Goal: Book appointment/travel/reservation: Book appointment/travel/reservation

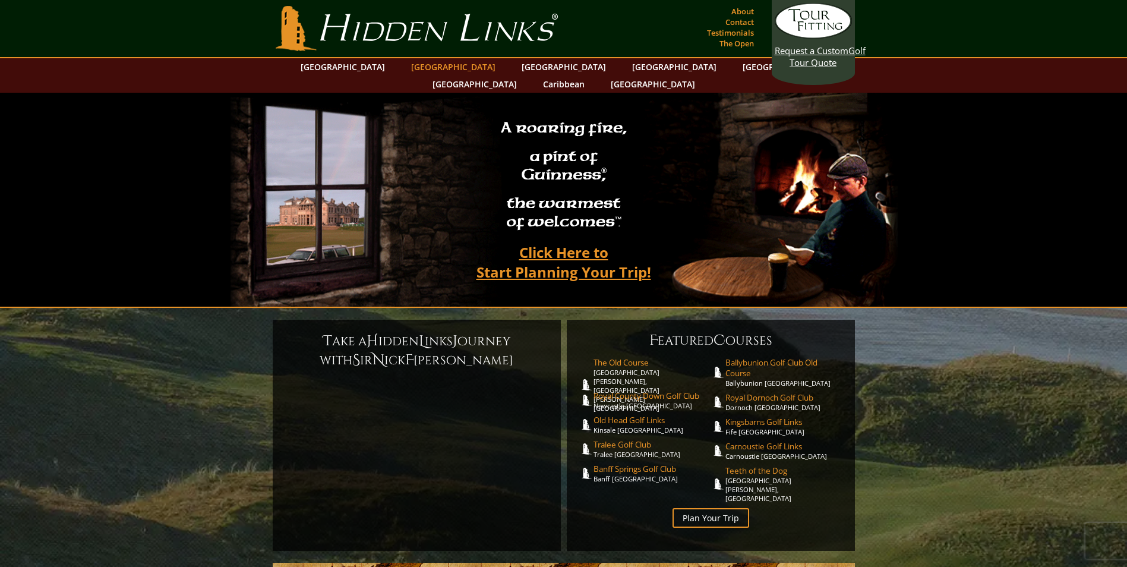
click at [426, 65] on link "[GEOGRAPHIC_DATA]" at bounding box center [453, 66] width 96 height 17
